Goal: Check status: Check status

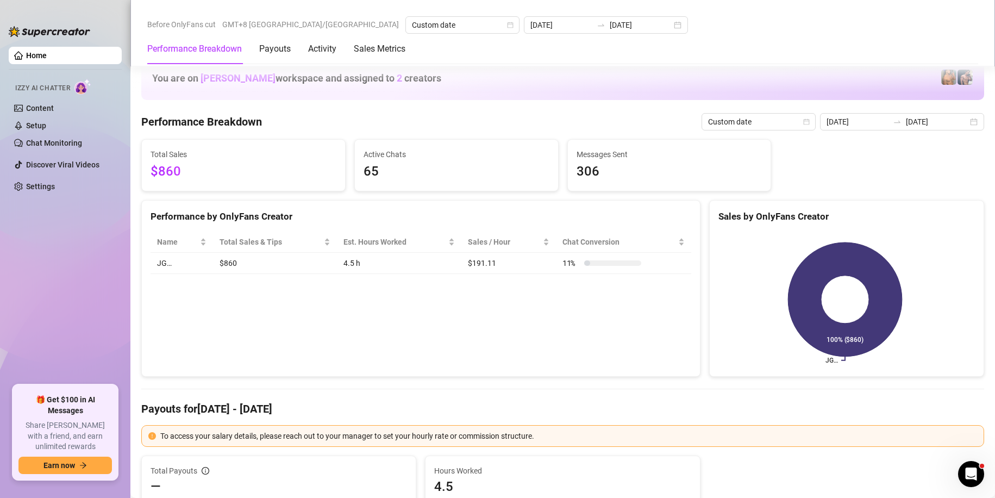
scroll to position [1304, 0]
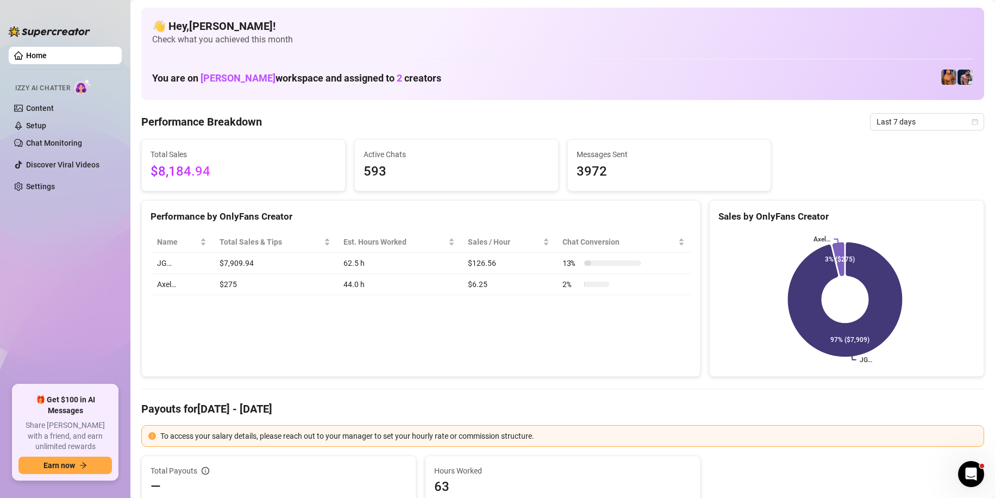
click at [961, 126] on span "Last 7 days" at bounding box center [926, 122] width 101 height 16
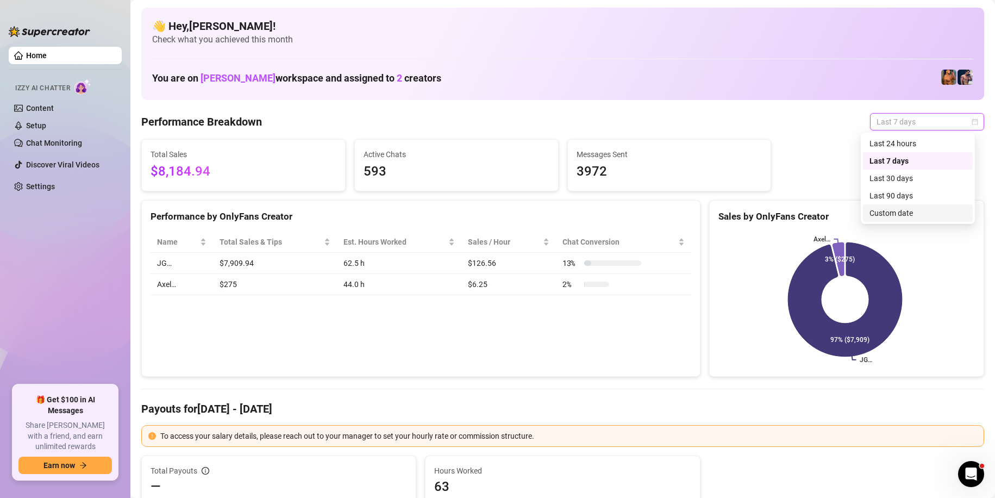
click at [918, 220] on div "Custom date" at bounding box center [918, 212] width 110 height 17
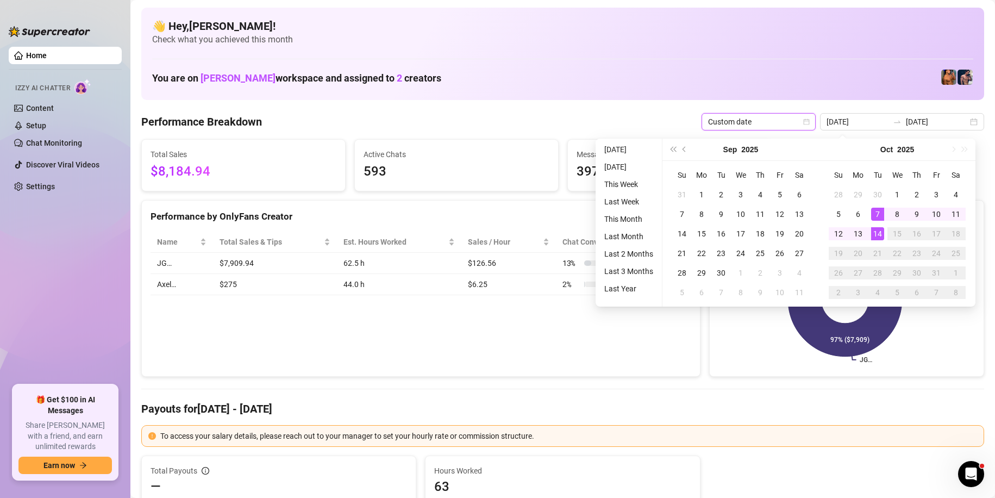
type input "[DATE]"
click at [879, 235] on div "14" at bounding box center [877, 233] width 13 height 13
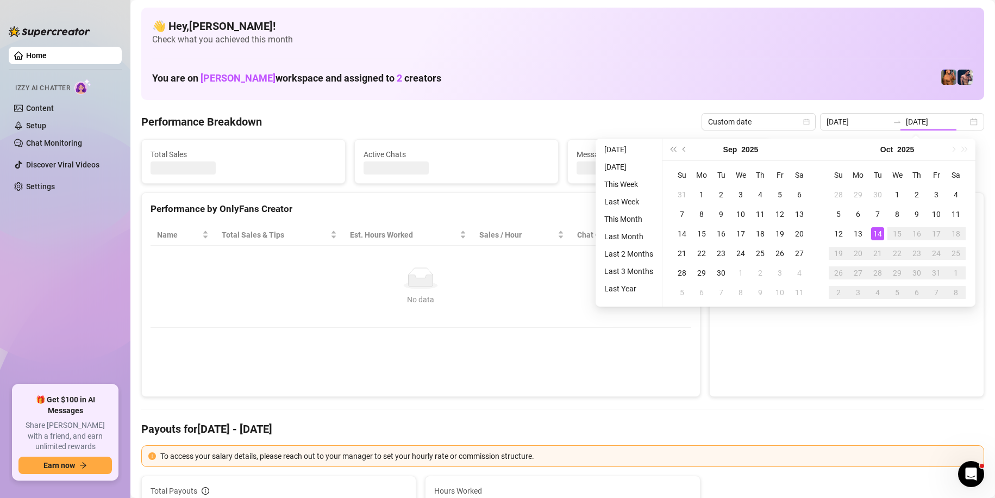
type input "[DATE]"
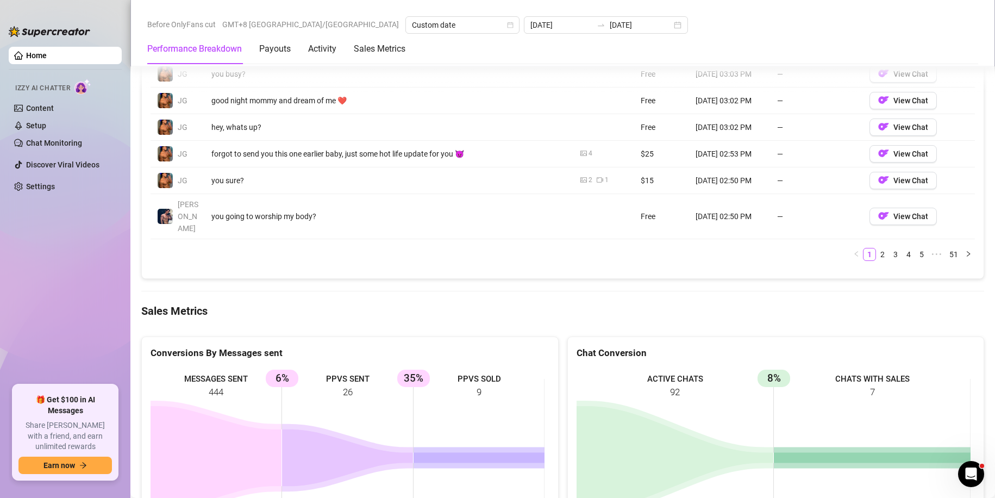
scroll to position [1195, 0]
